Goal: Download file/media

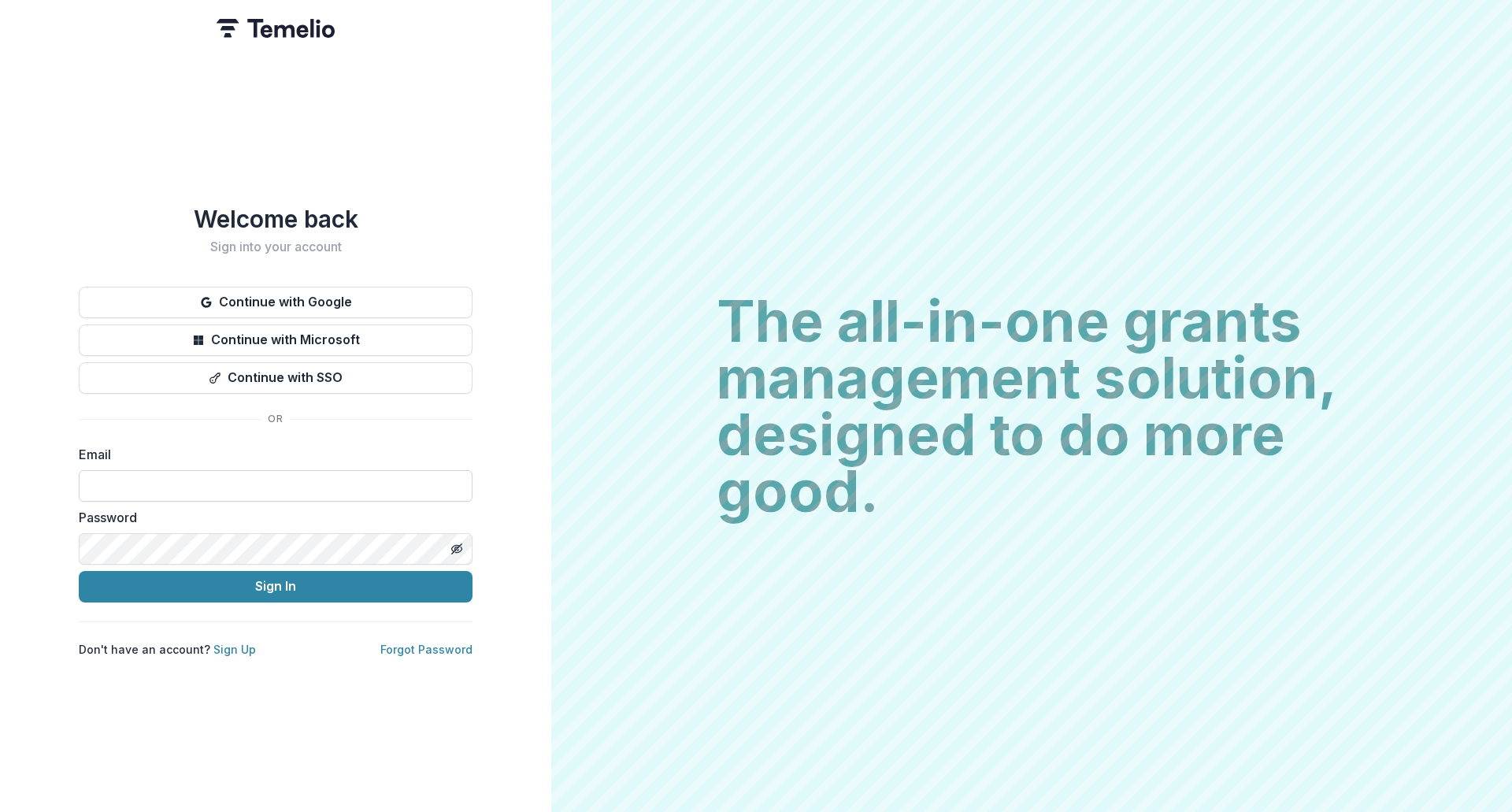
click at [171, 480] on input at bounding box center [275, 486] width 394 height 31
type input "**********"
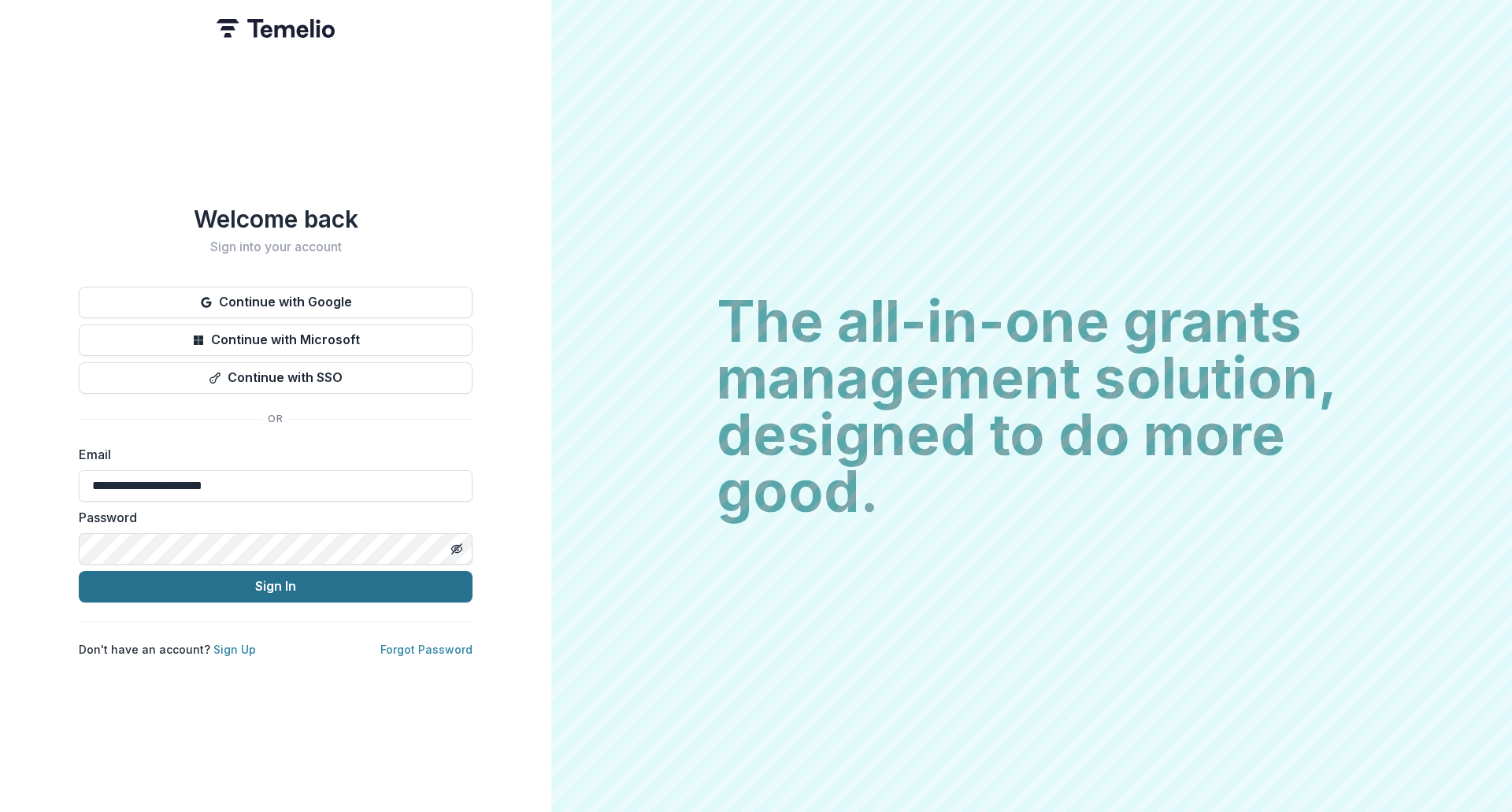
drag, startPoint x: 192, startPoint y: 494, endPoint x: 210, endPoint y: 568, distance: 76.2
click at [210, 571] on button "Sign In" at bounding box center [275, 586] width 394 height 31
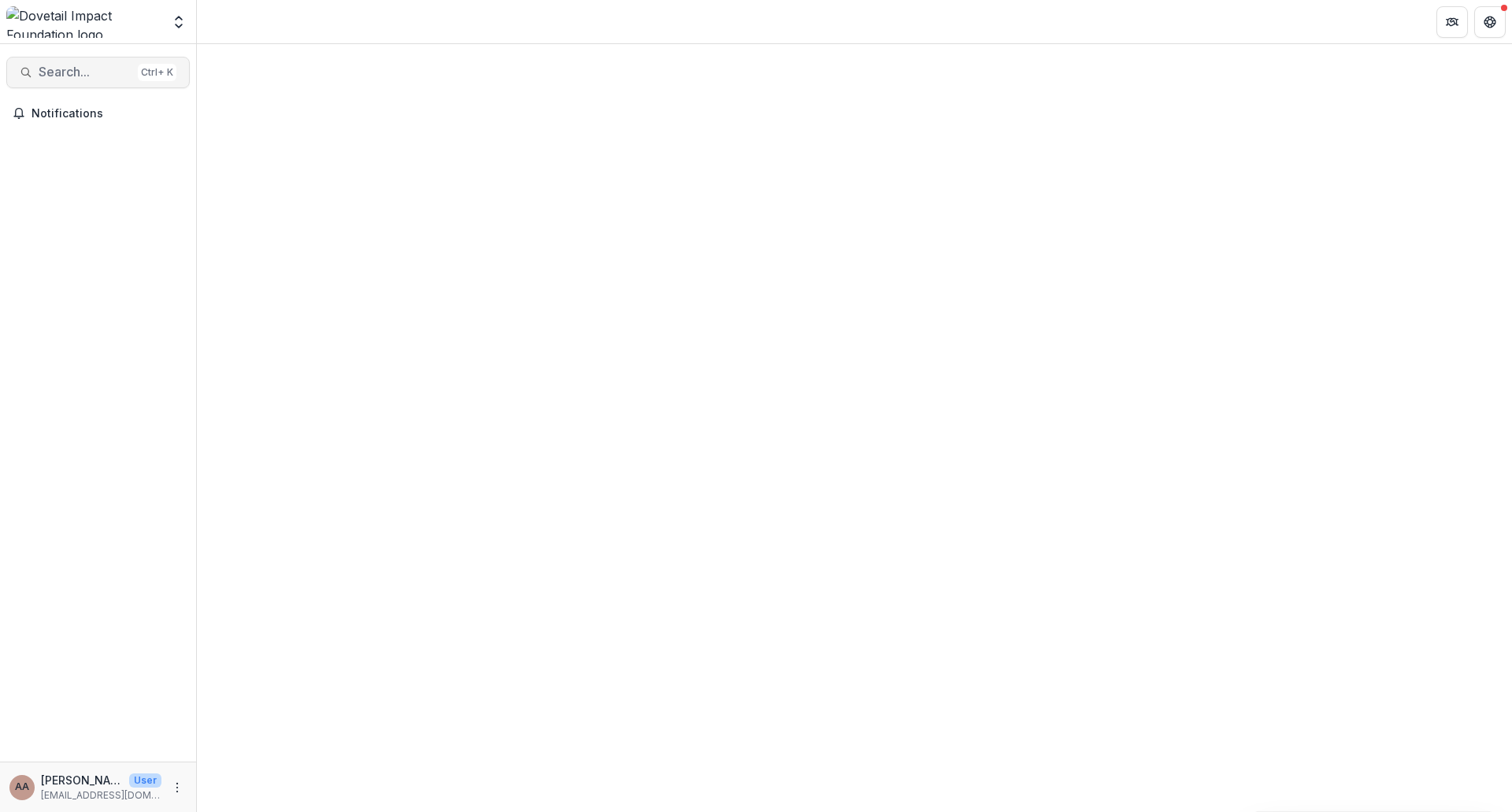
click at [84, 67] on span "Search..." at bounding box center [85, 73] width 93 height 15
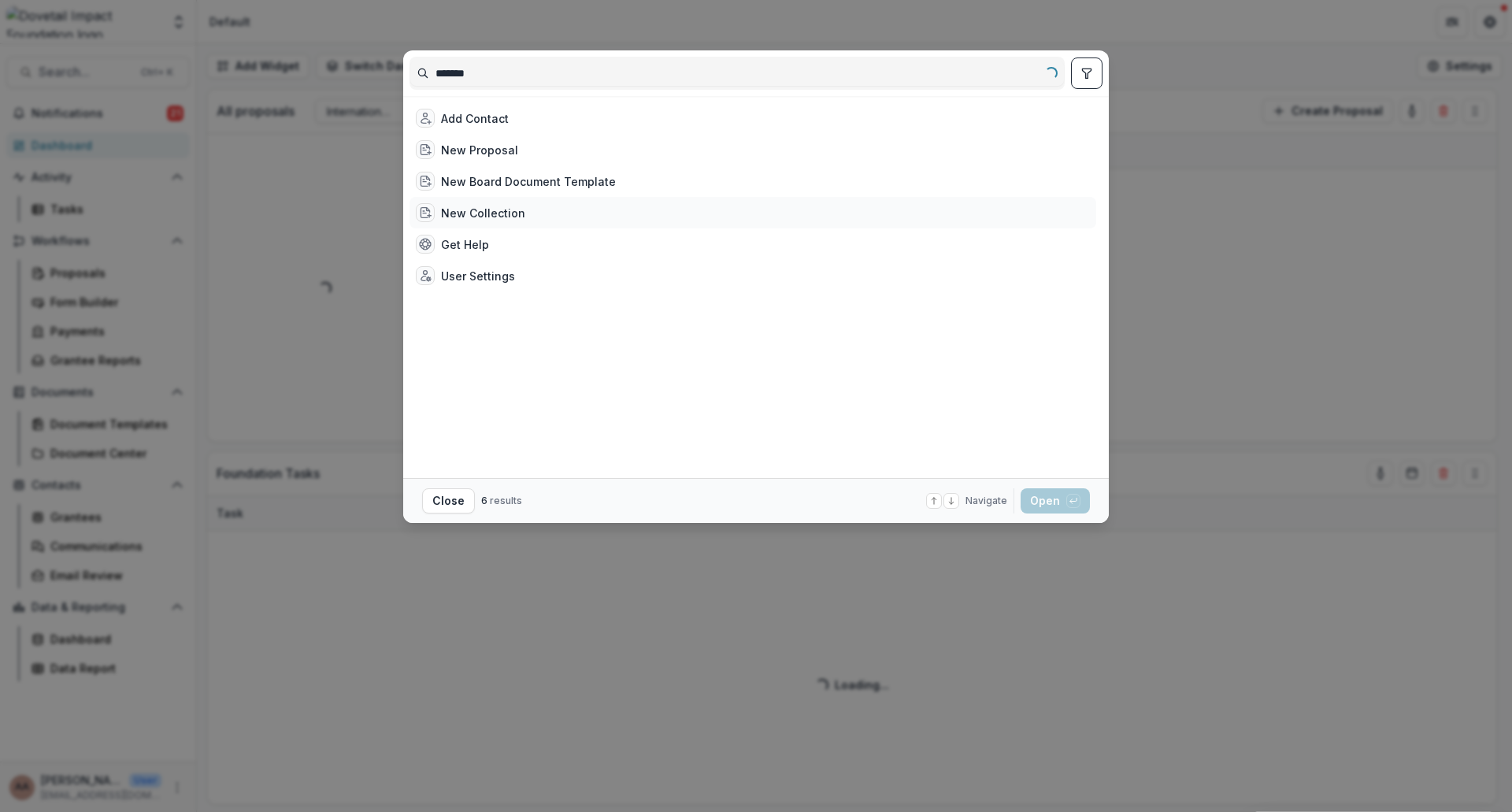
type input "********"
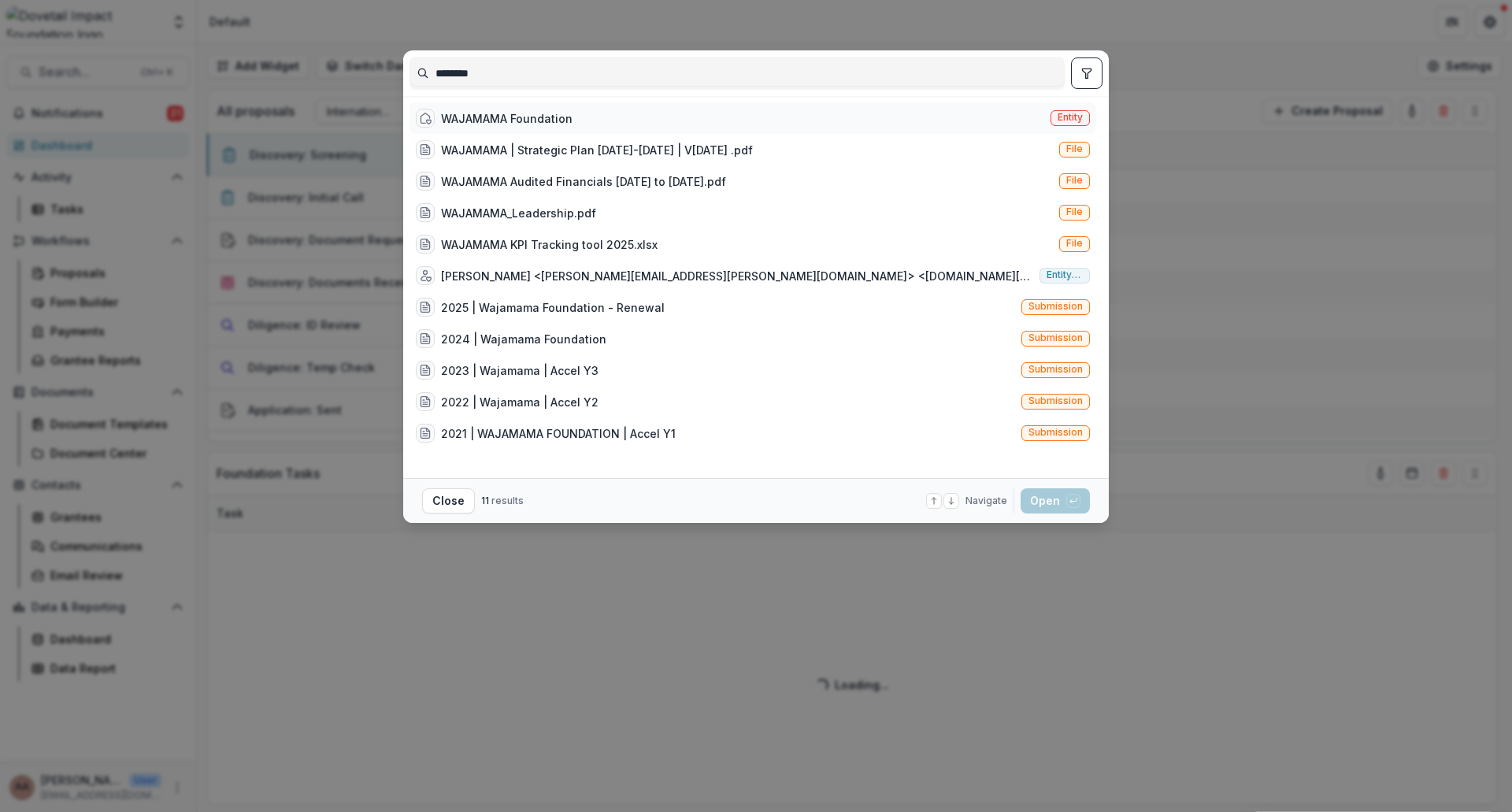
select select "******"
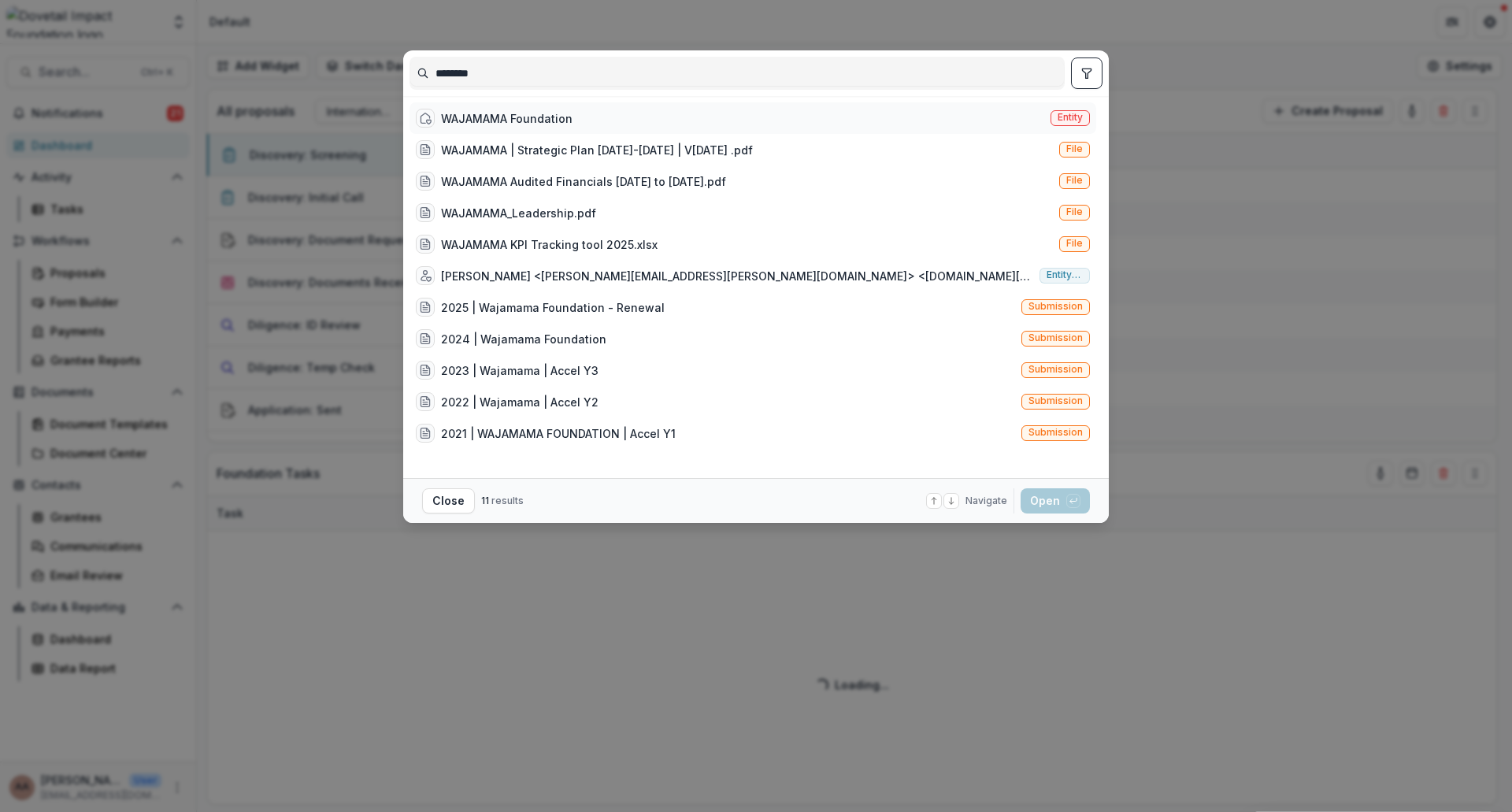
select select "******"
type input "********"
click at [564, 107] on div "WAJAMAMA Foundation Entity" at bounding box center [753, 117] width 687 height 31
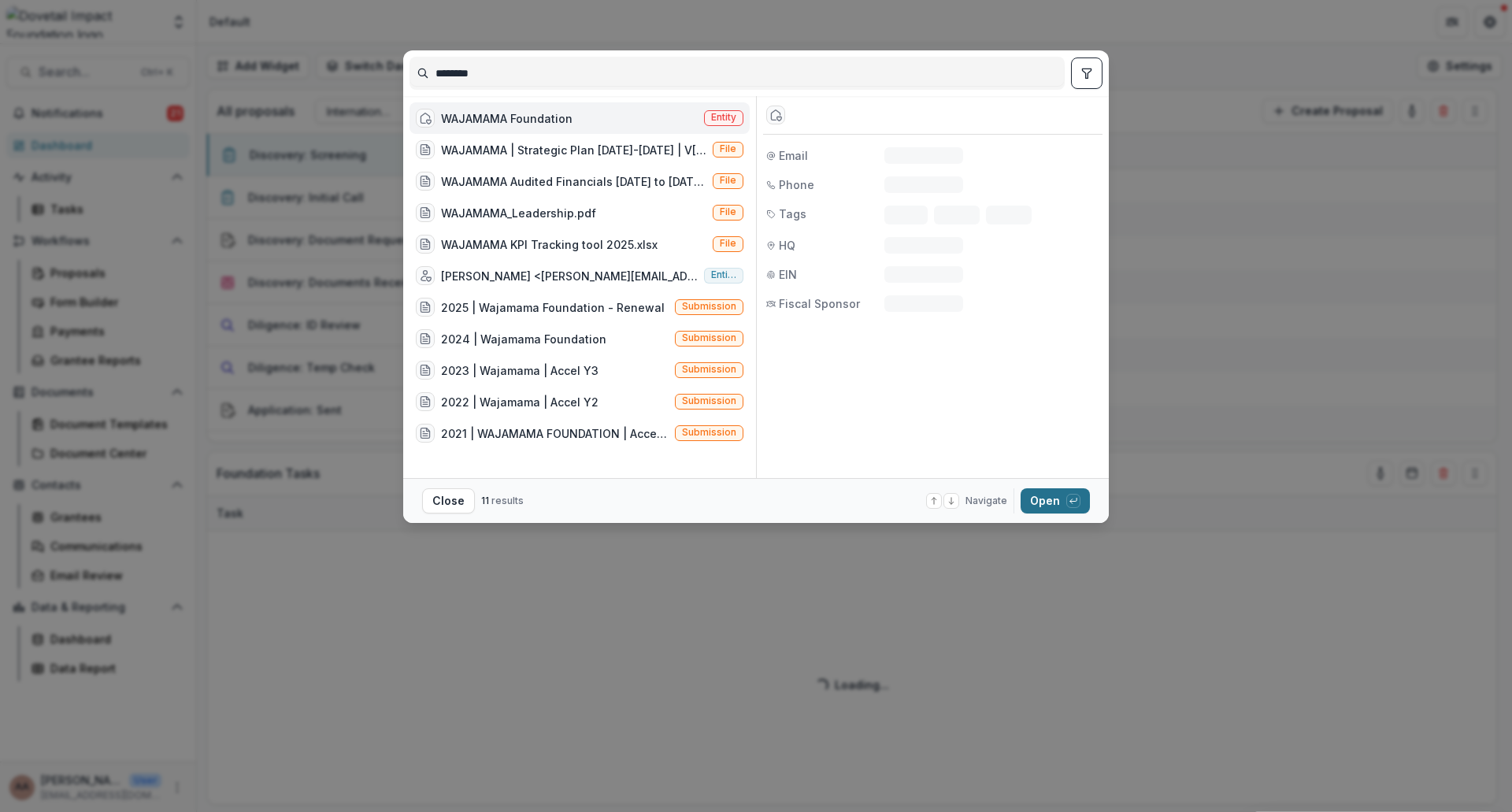
click at [1069, 502] on icon "button" at bounding box center [1073, 501] width 9 height 9
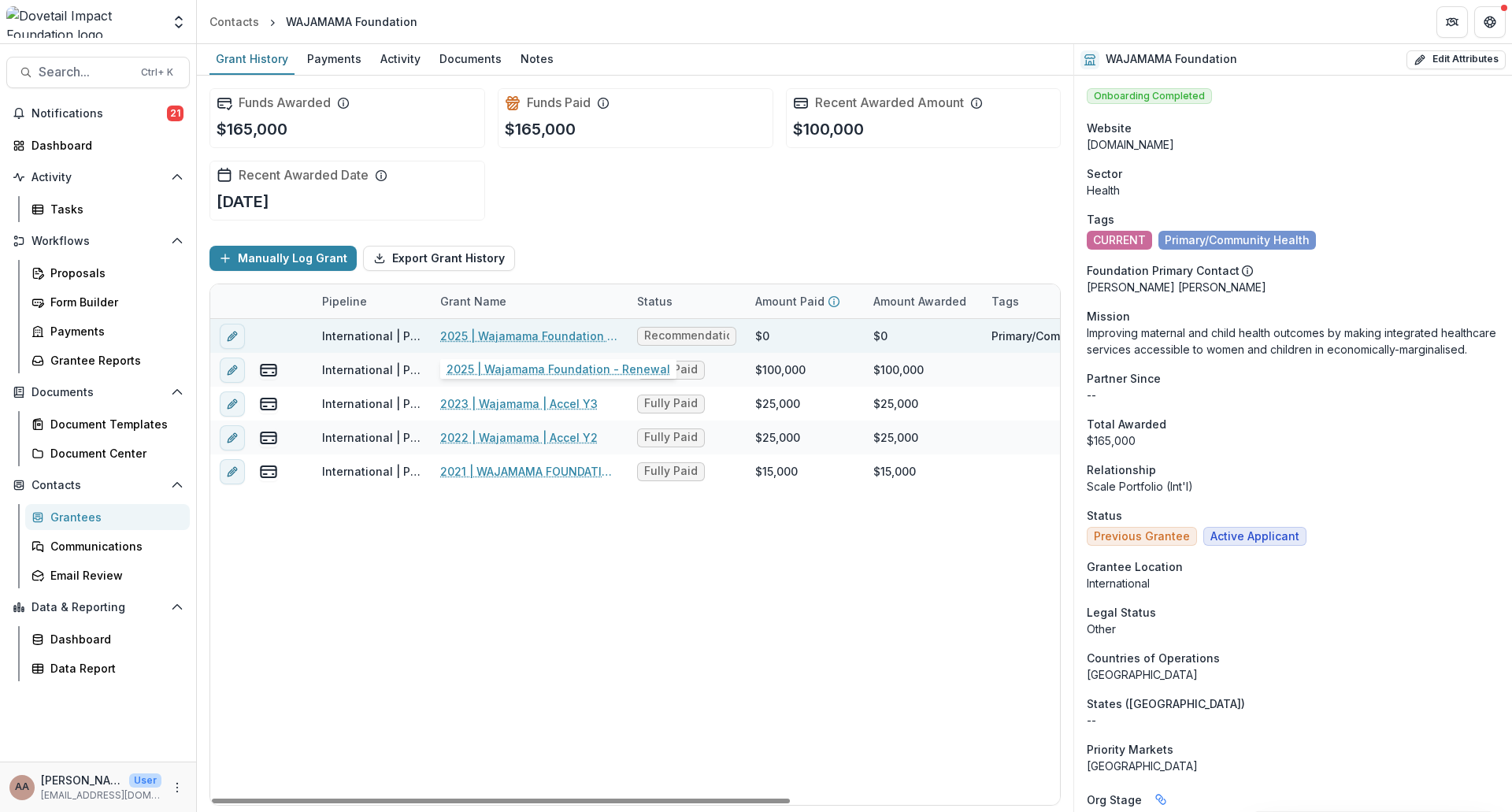
click at [558, 331] on link "2025 | Wajamama Foundation - Renewal" at bounding box center [528, 336] width 178 height 17
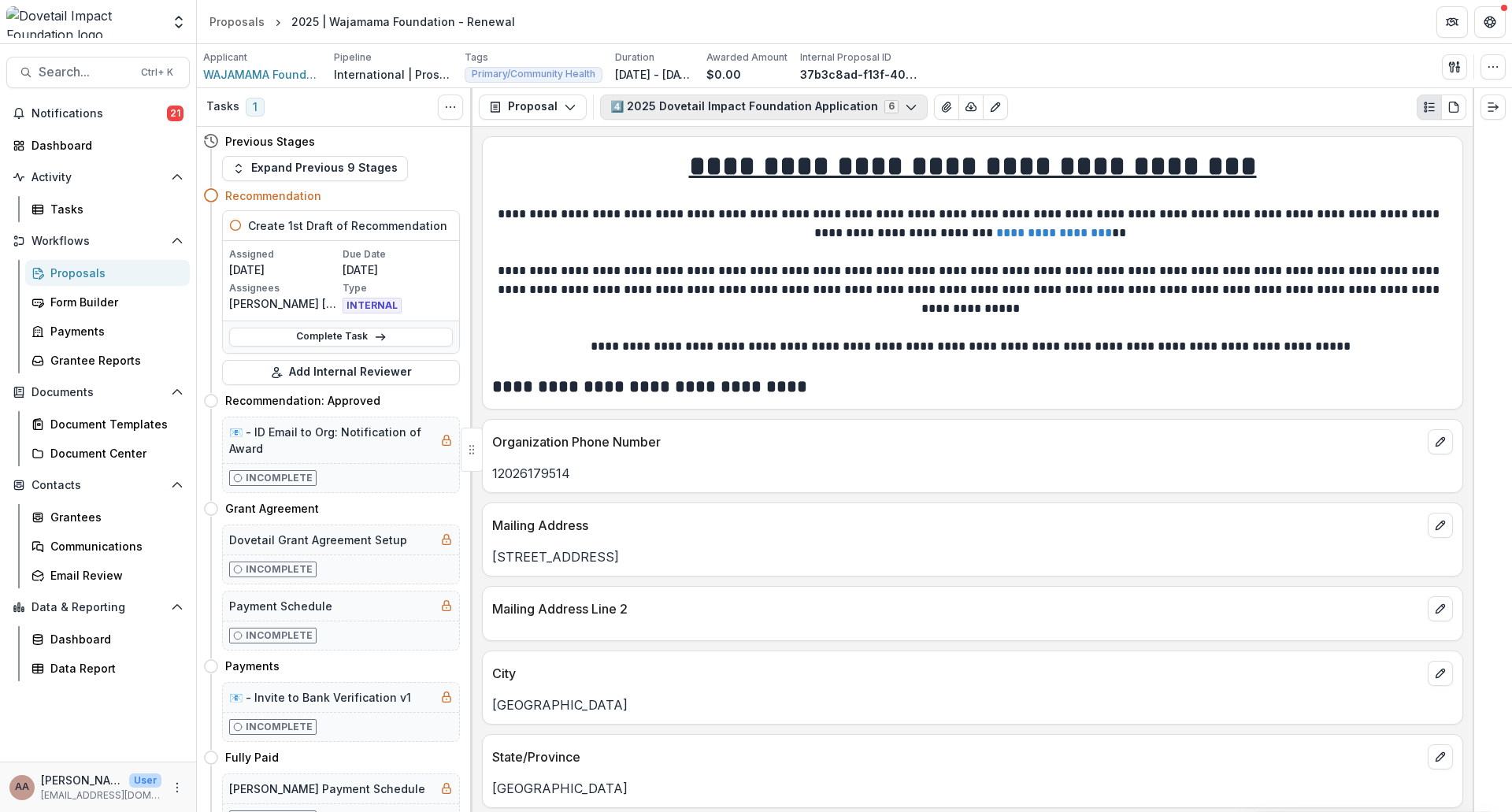
click at [881, 106] on button "4️⃣ 2025 Dovetail Impact Foundation Application 6" at bounding box center [764, 107] width 328 height 25
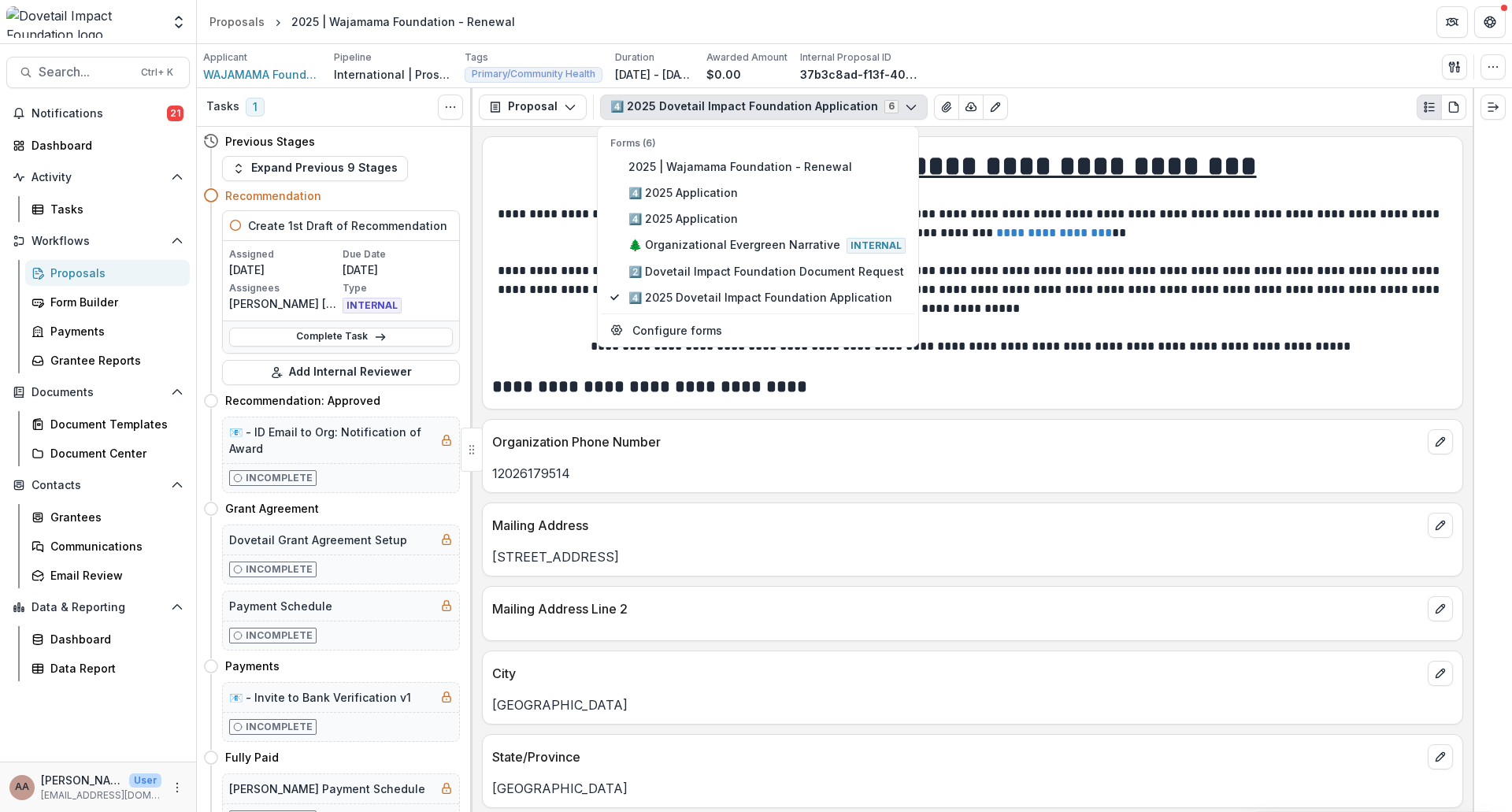
click at [881, 106] on button "4️⃣ 2025 Dovetail Impact Foundation Application 6" at bounding box center [764, 107] width 328 height 25
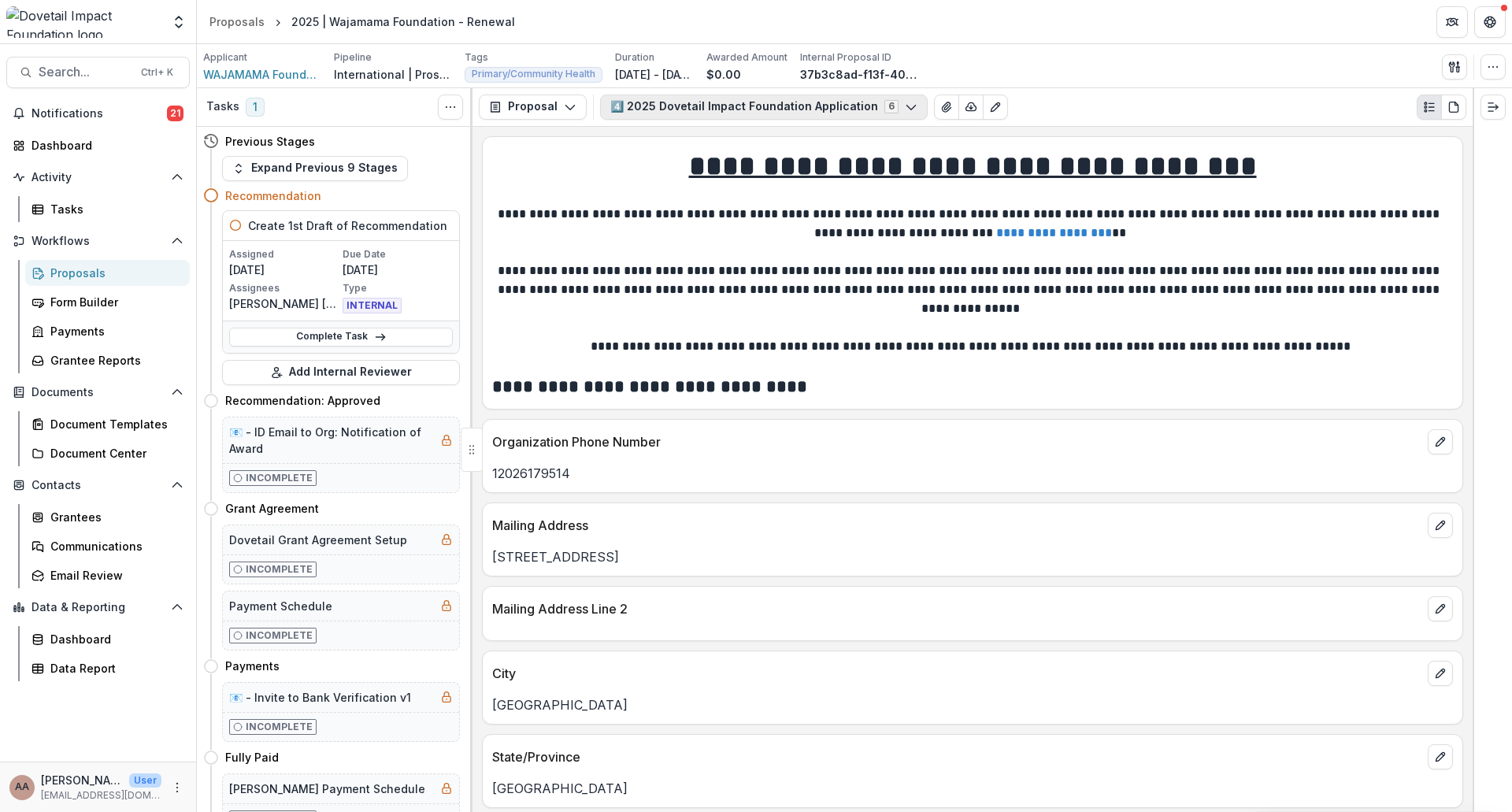
click at [890, 106] on button "4️⃣ 2025 Dovetail Impact Foundation Application 6" at bounding box center [764, 107] width 328 height 25
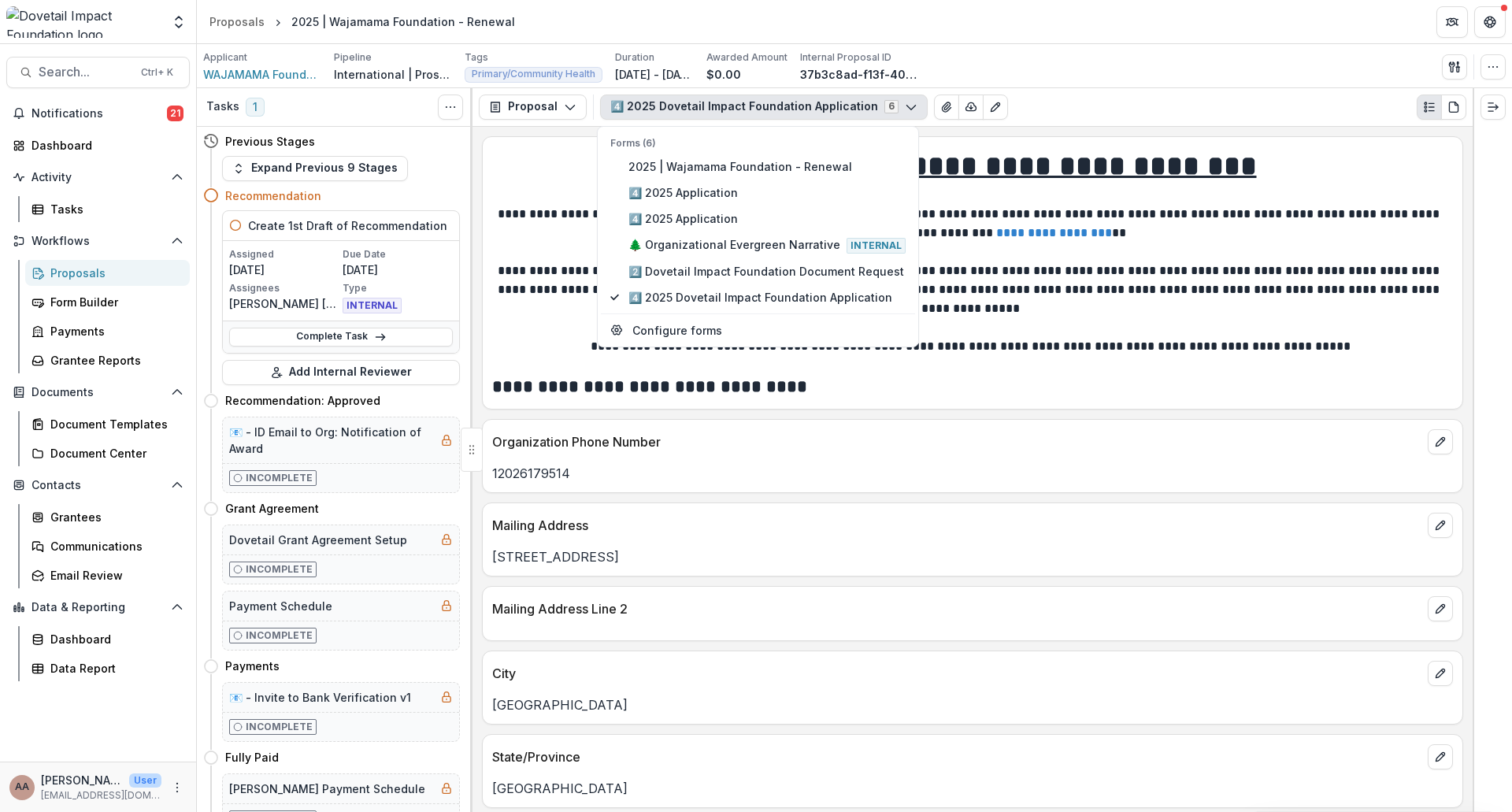
click at [890, 106] on button "4️⃣ 2025 Dovetail Impact Foundation Application 6" at bounding box center [764, 107] width 328 height 25
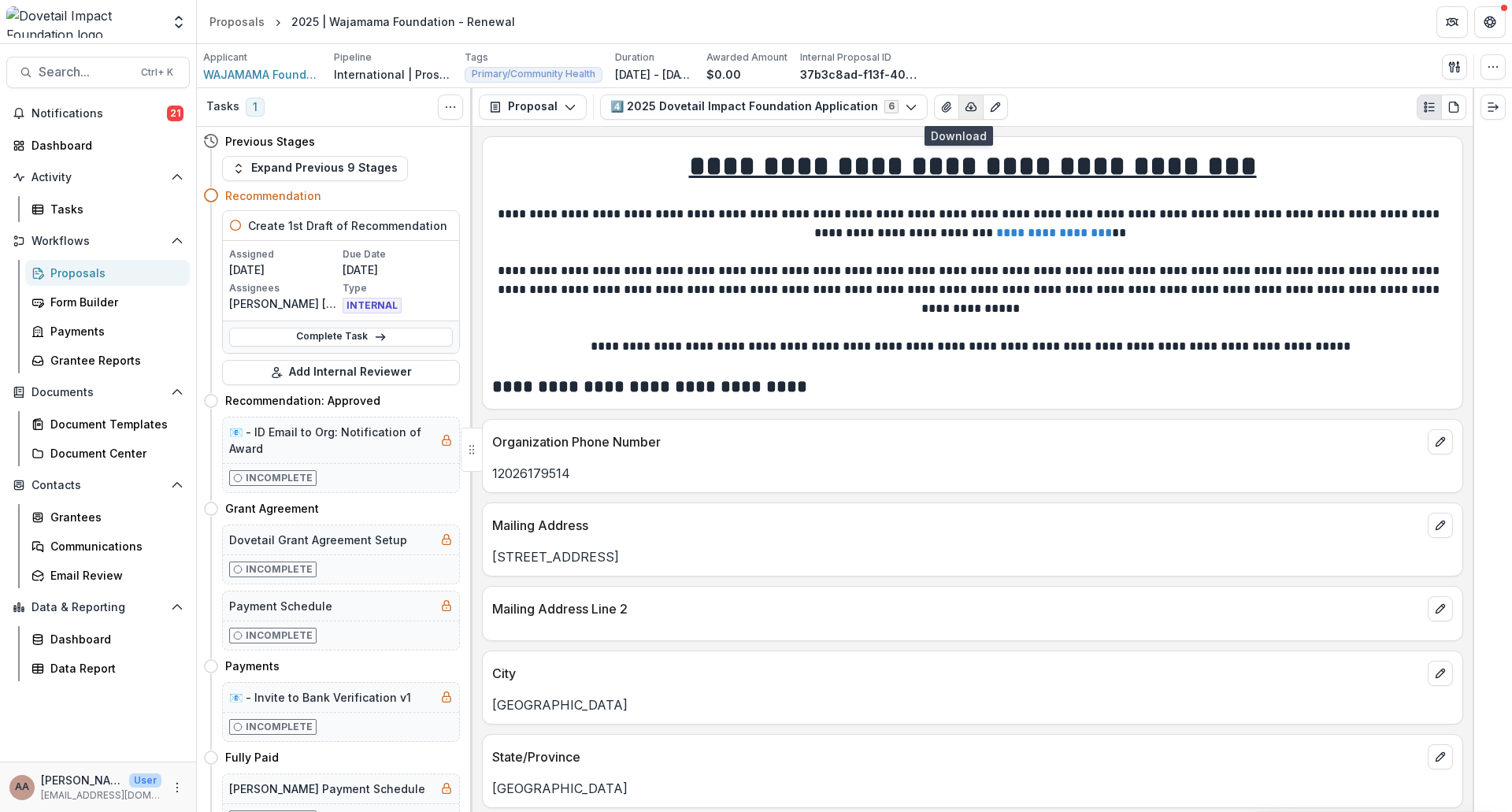
click at [958, 114] on button "button" at bounding box center [971, 107] width 25 height 25
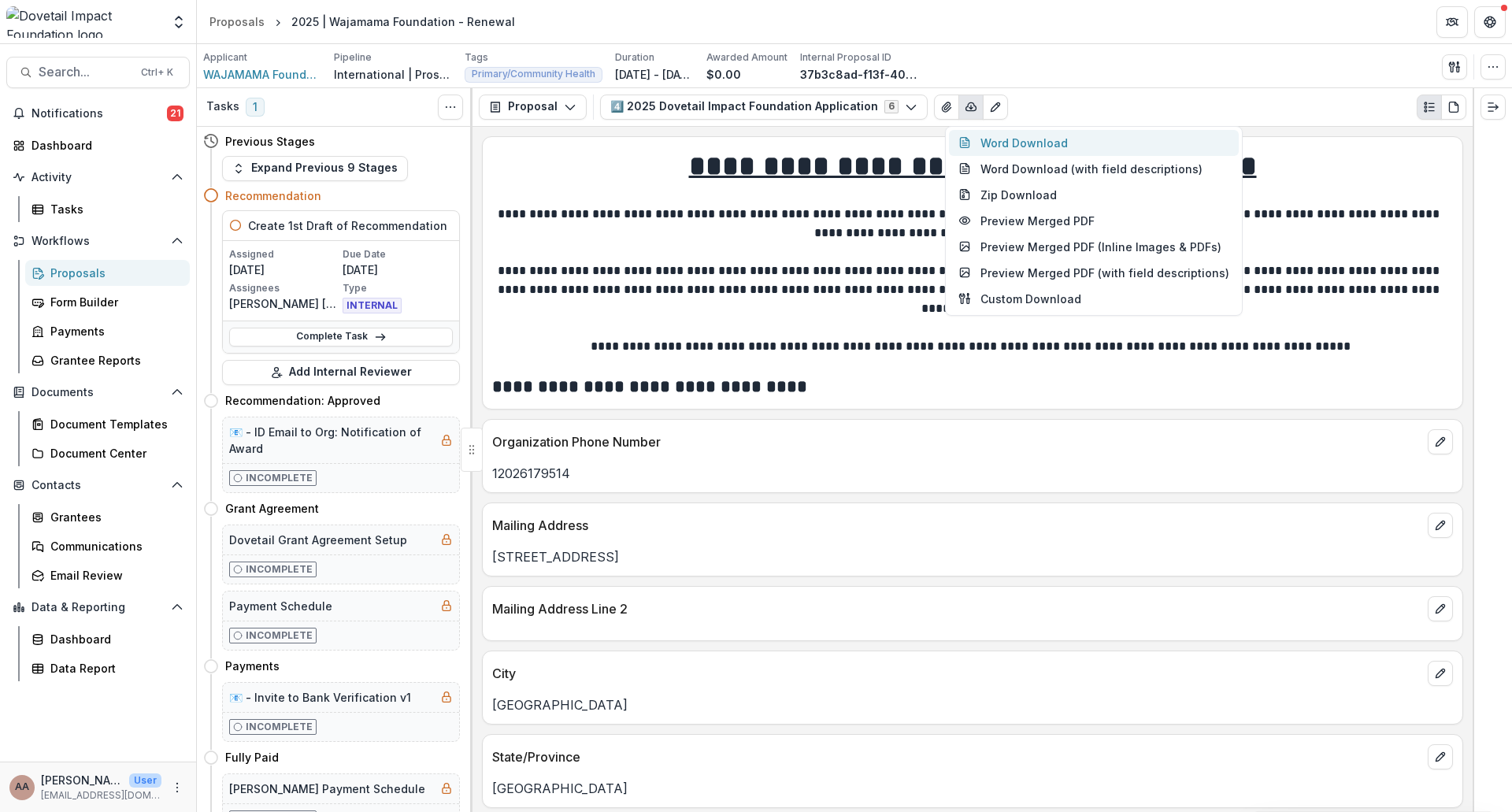
click at [997, 138] on button "Word Download" at bounding box center [1094, 143] width 290 height 26
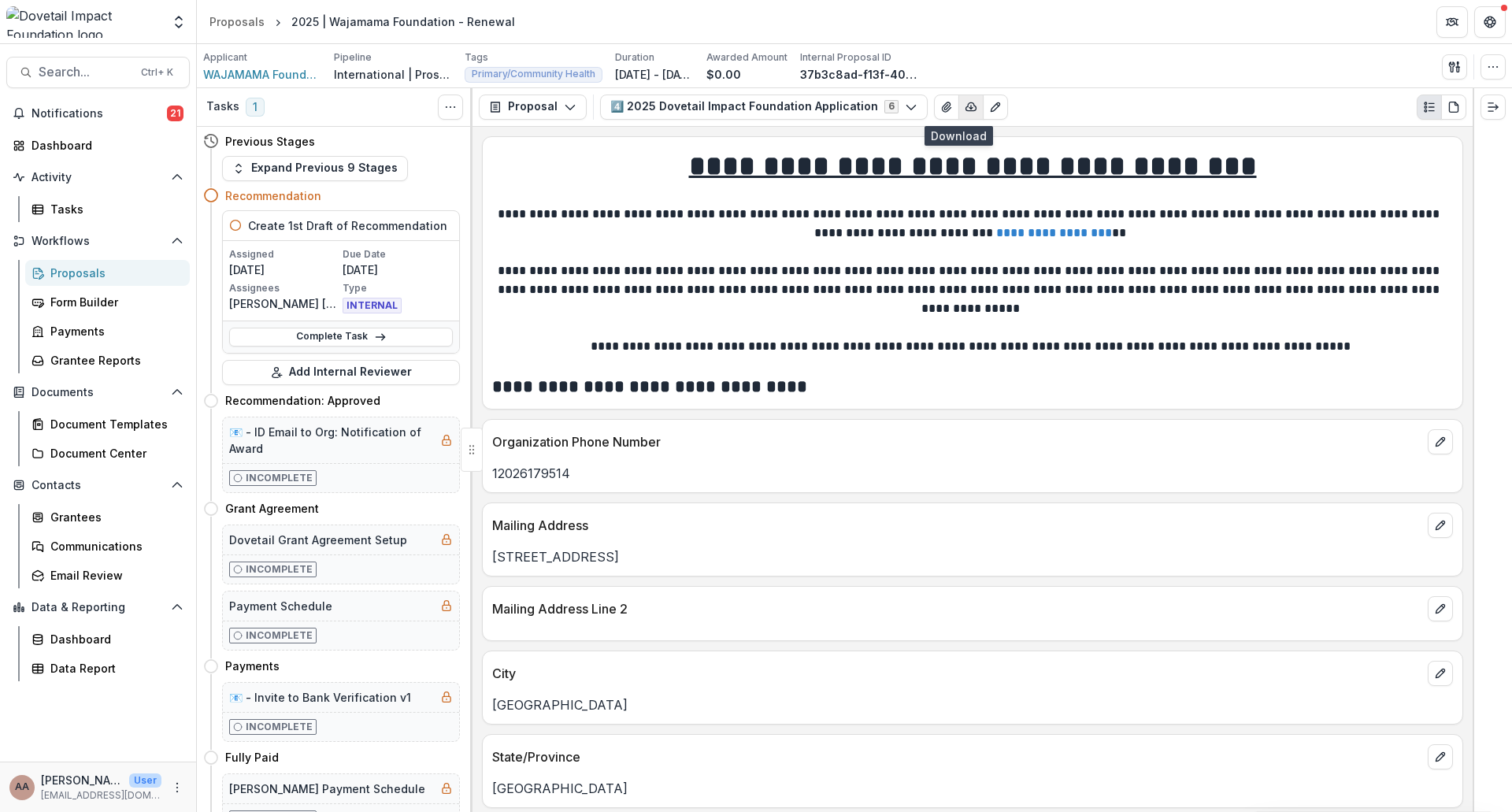
click at [964, 109] on icon "button" at bounding box center [970, 107] width 13 height 13
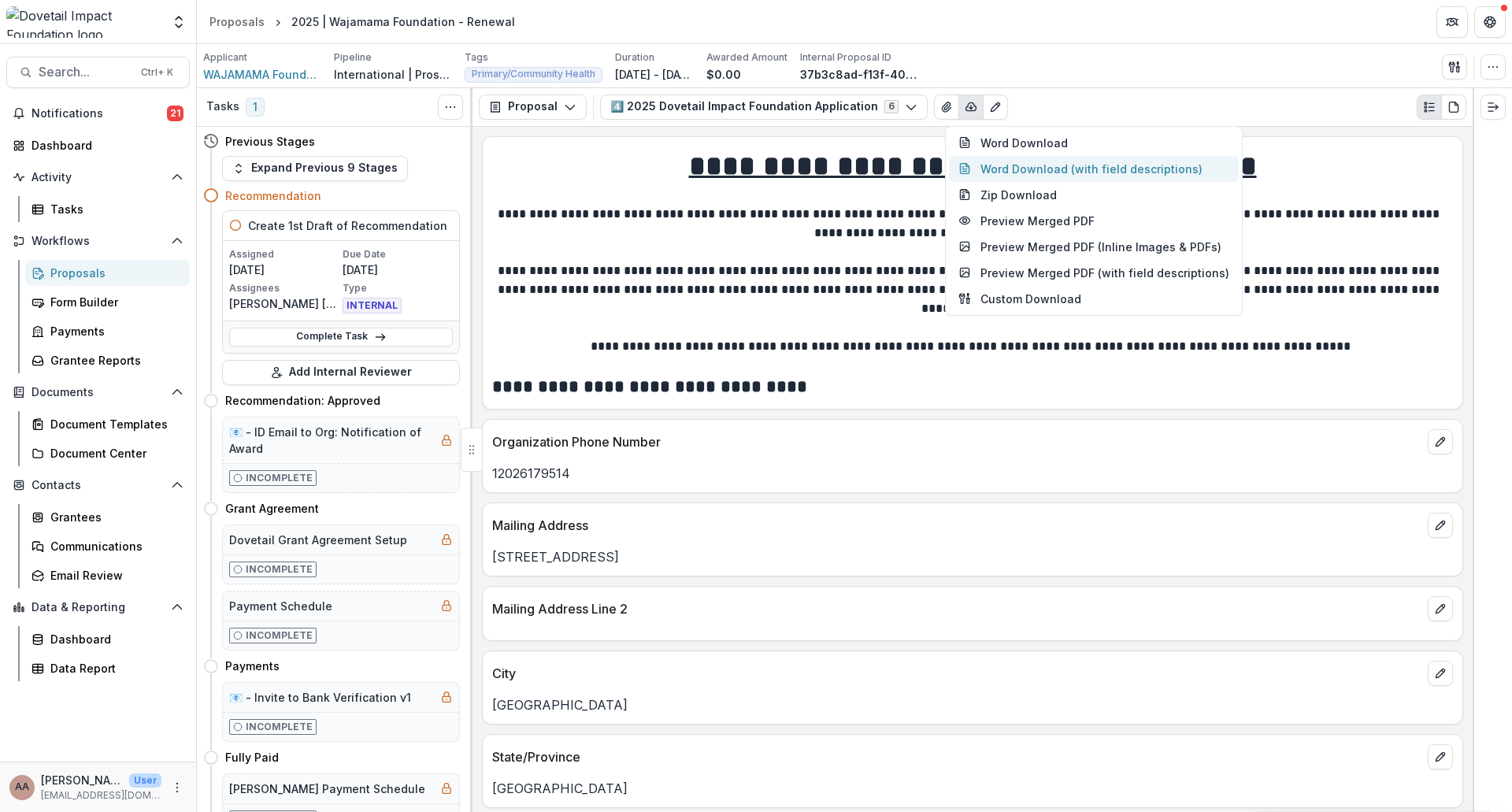
click at [989, 173] on button "Word Download (with field descriptions)" at bounding box center [1094, 169] width 290 height 26
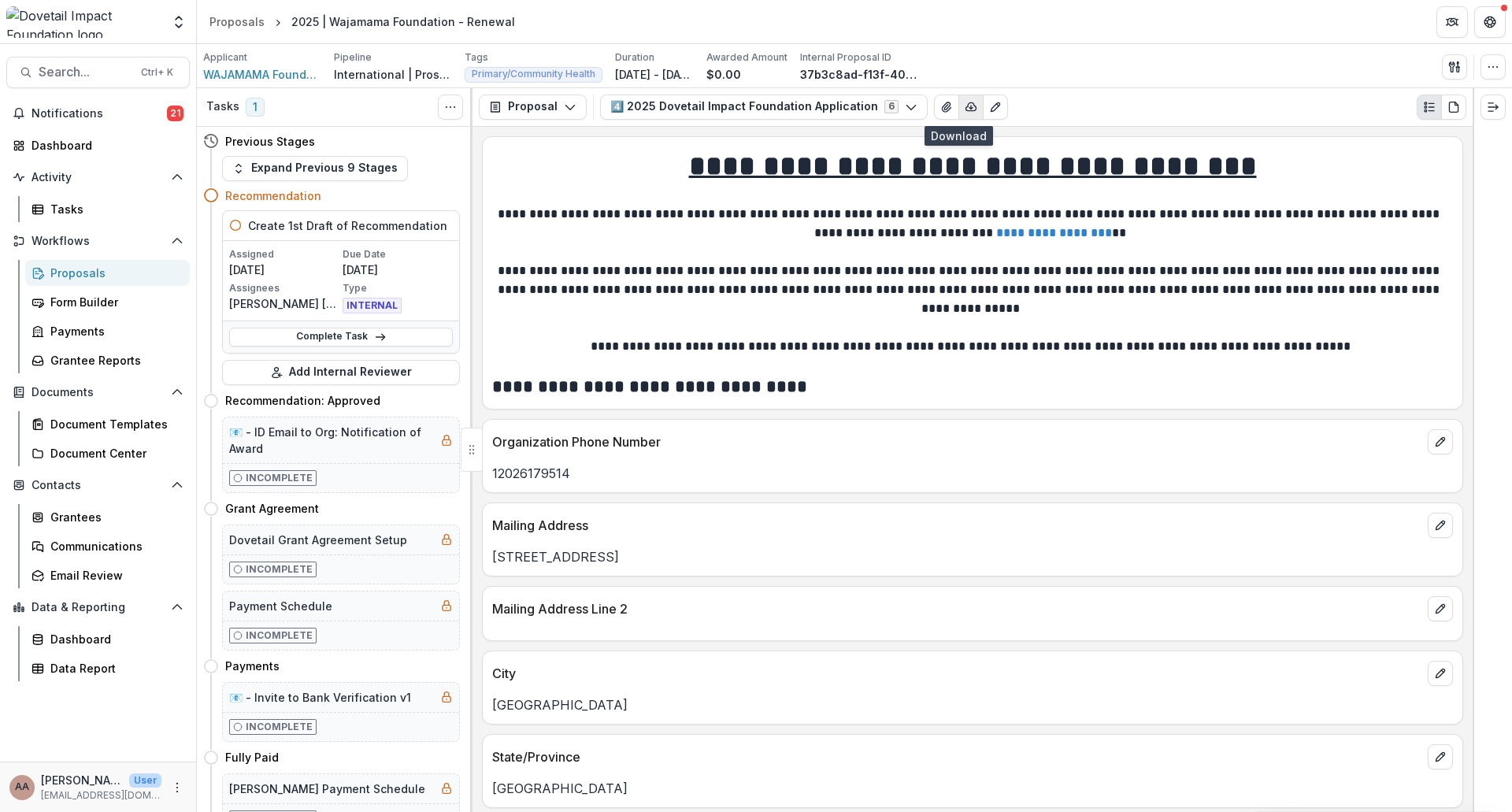
click at [966, 107] on icon "button" at bounding box center [971, 105] width 10 height 8
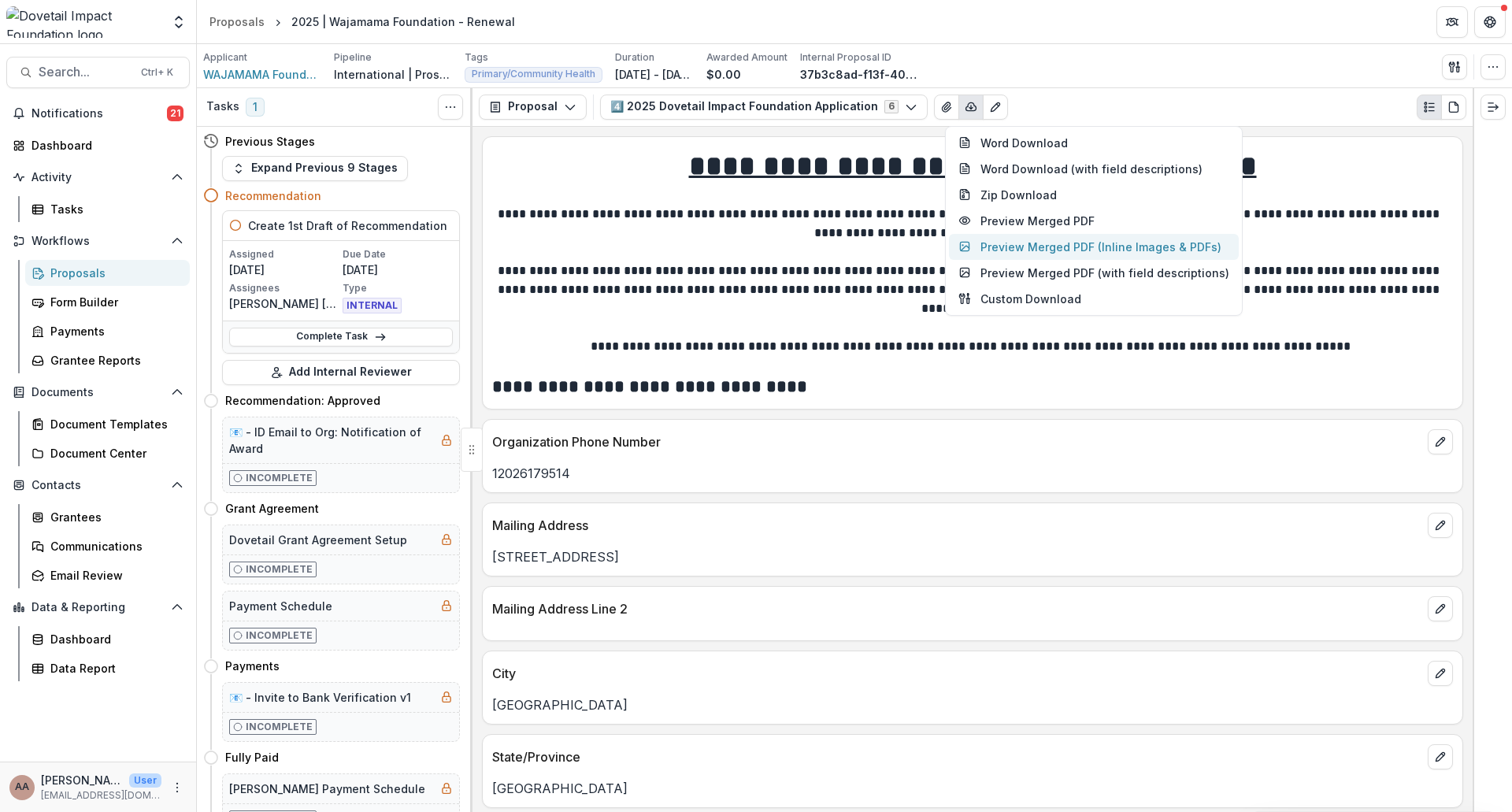
click at [1001, 250] on button "Preview Merged PDF (Inline Images & PDFs)" at bounding box center [1094, 246] width 290 height 26
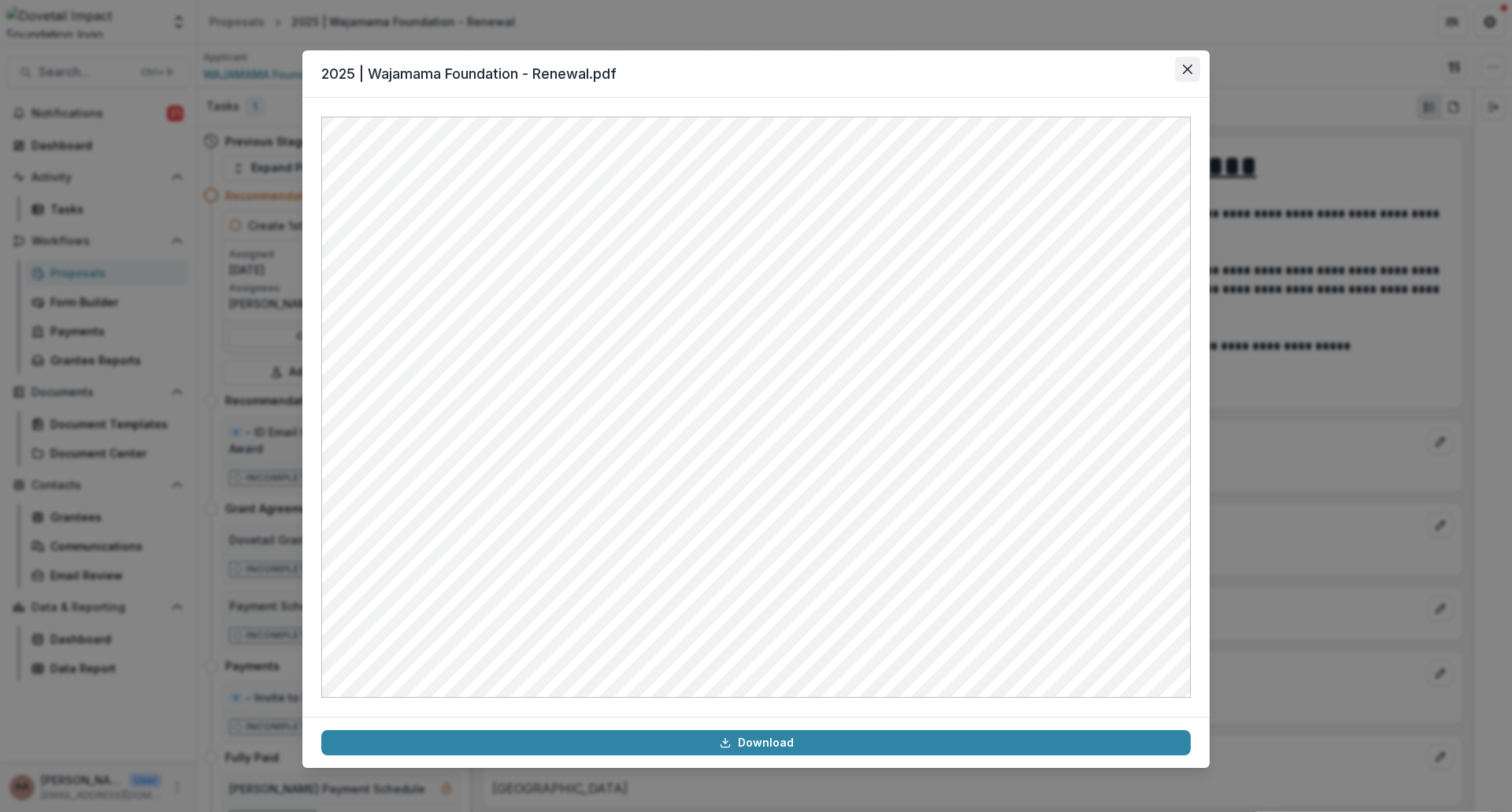
click at [1189, 73] on icon "Close" at bounding box center [1187, 69] width 9 height 9
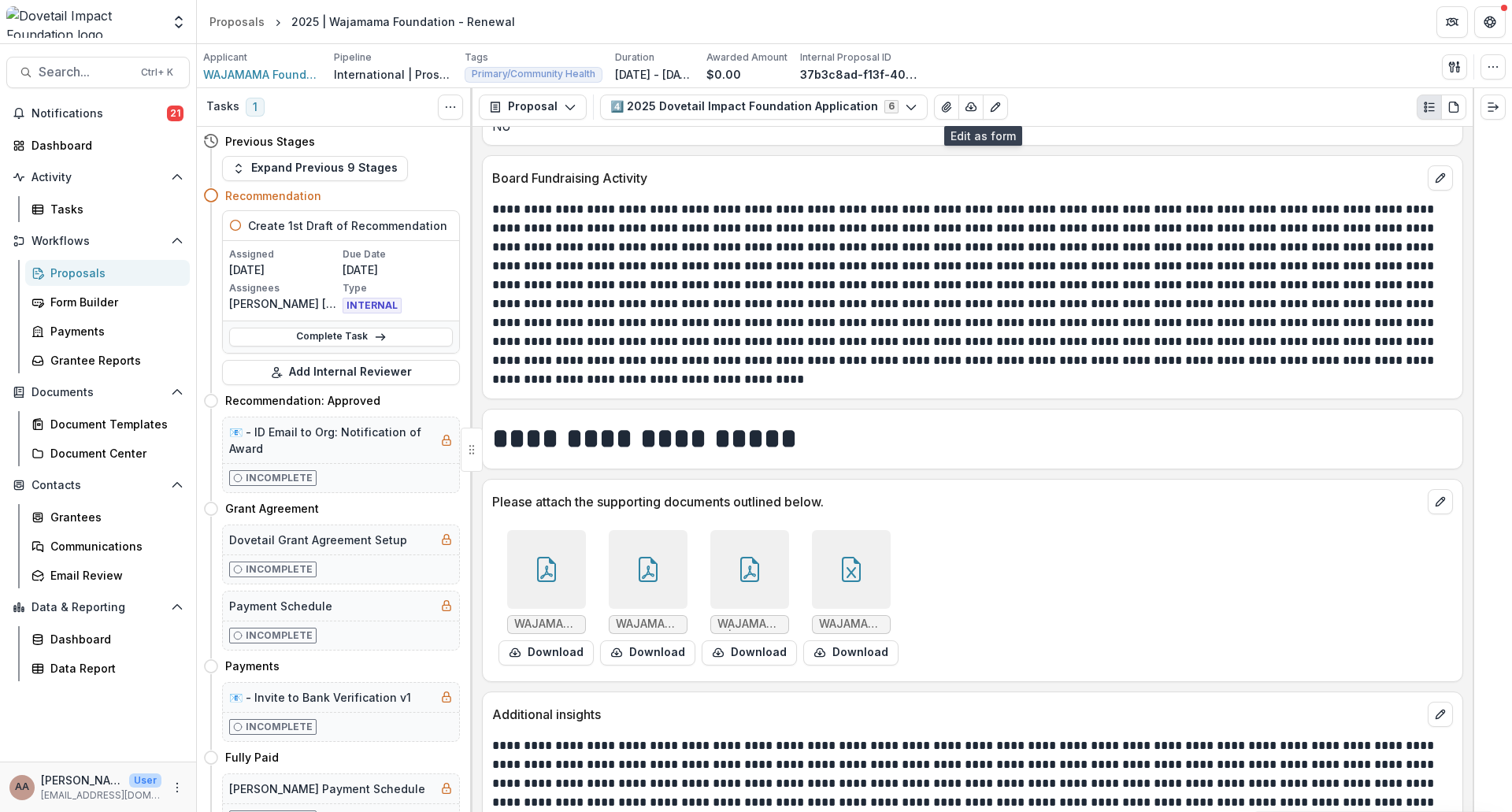
scroll to position [8955, 0]
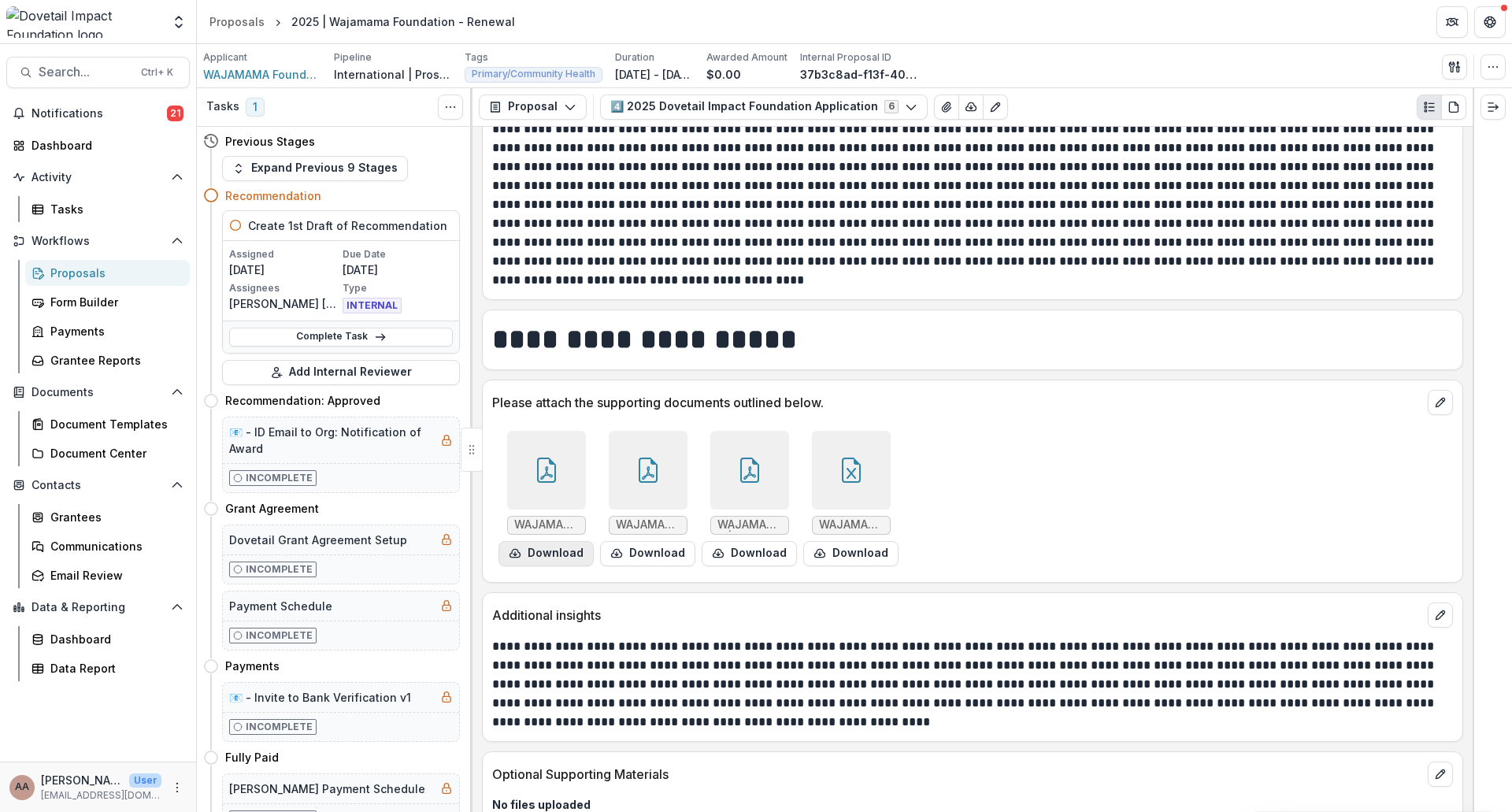
click at [544, 541] on button "Download" at bounding box center [545, 554] width 95 height 25
click at [646, 541] on button "Download" at bounding box center [647, 554] width 95 height 25
click at [736, 541] on button "Download" at bounding box center [748, 554] width 95 height 25
click at [859, 541] on button "Download" at bounding box center [850, 554] width 95 height 25
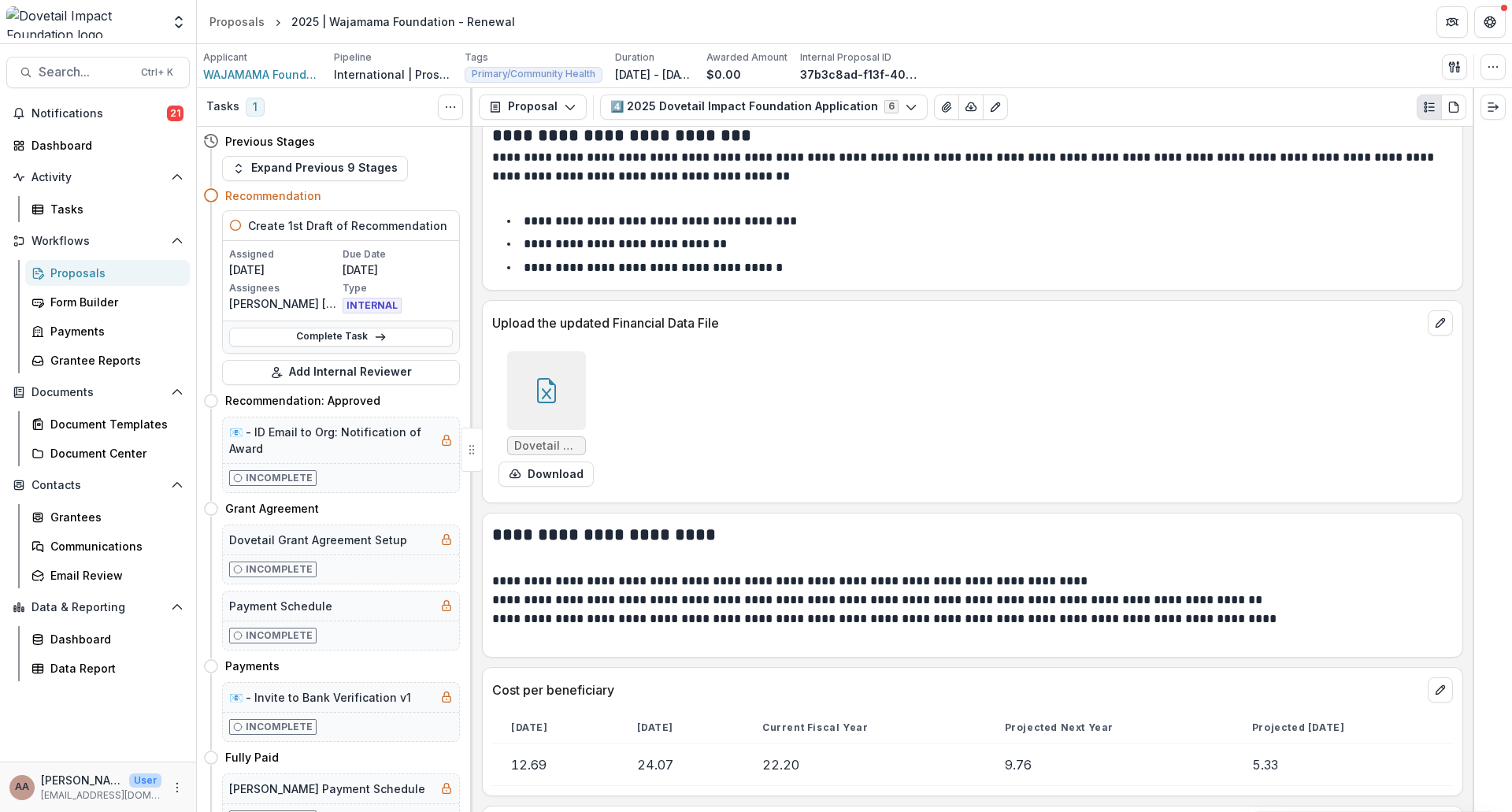
scroll to position [6591, 0]
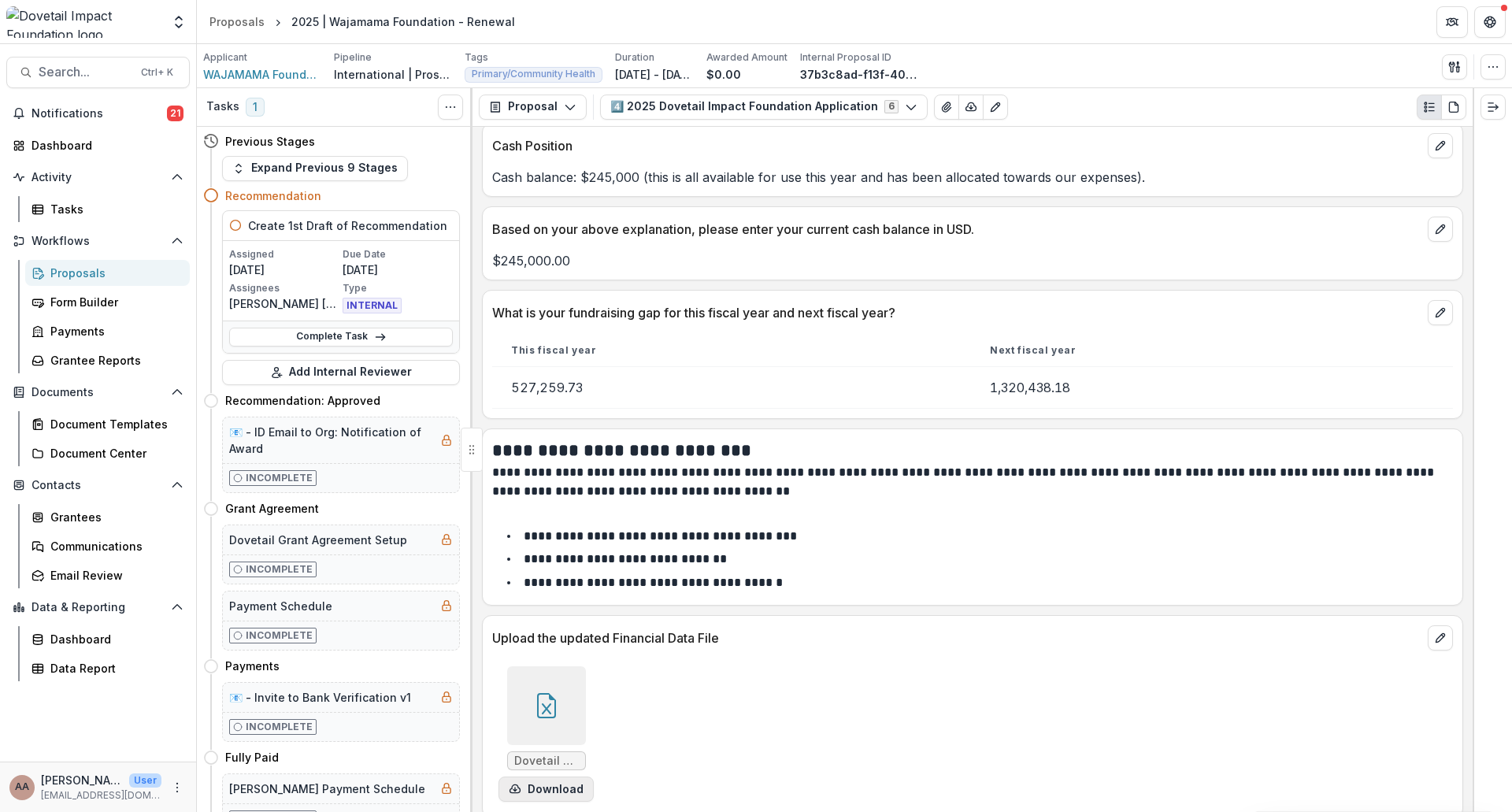
click at [544, 777] on button "Download" at bounding box center [545, 789] width 95 height 25
